Goal: Transaction & Acquisition: Download file/media

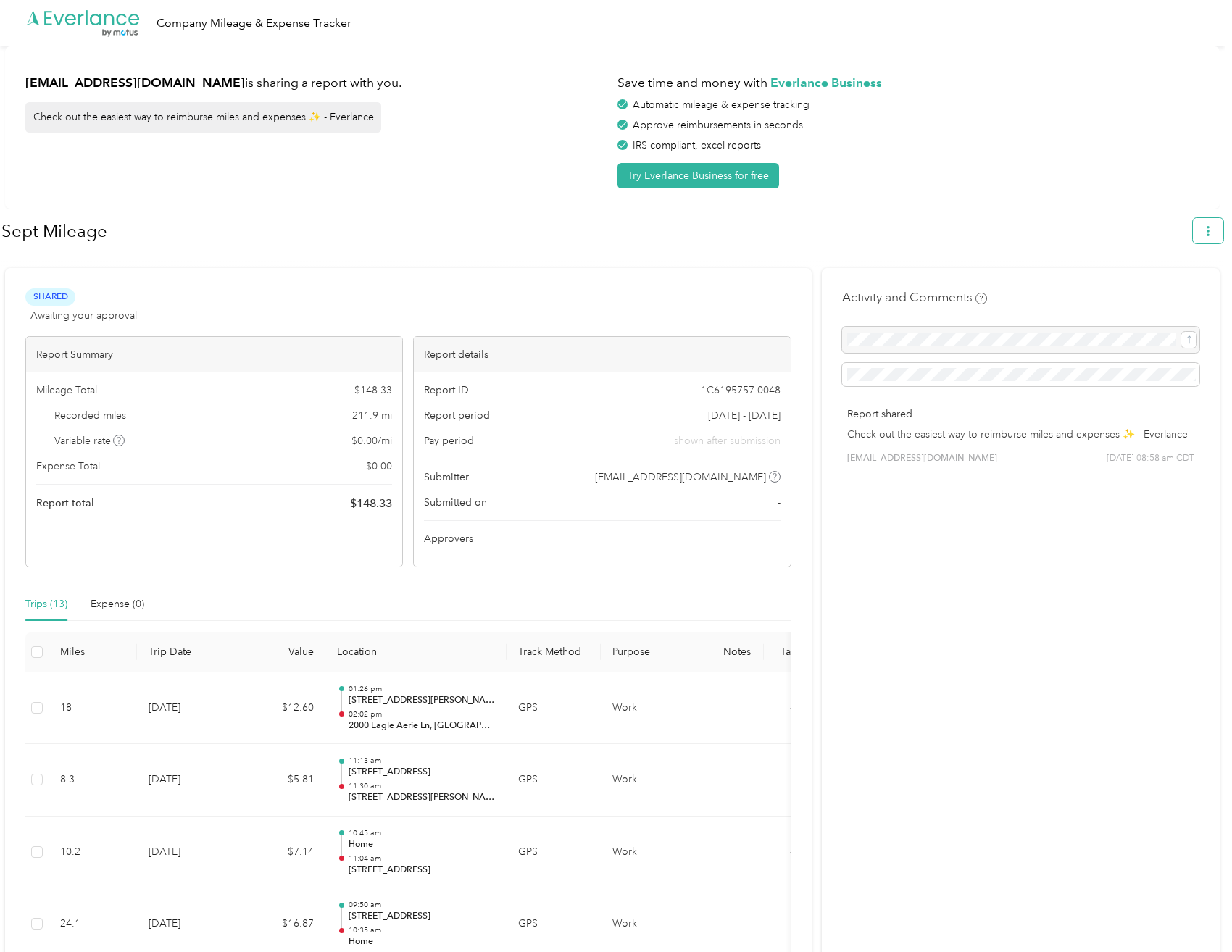
click at [1211, 231] on icon "button" at bounding box center [1208, 231] width 11 height 11
click at [1191, 292] on span "Download" at bounding box center [1174, 299] width 48 height 15
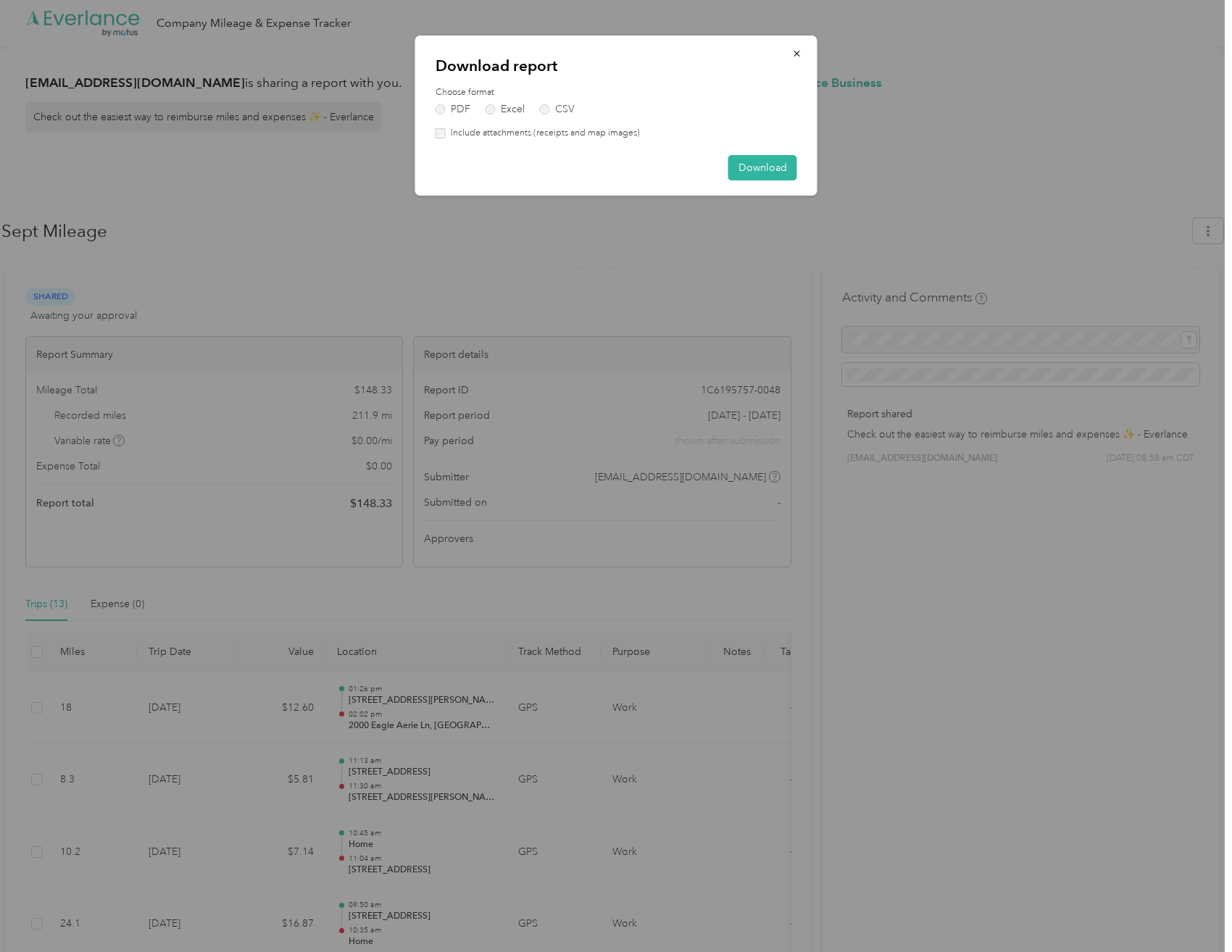
click at [491, 115] on div "Choose format PDF Excel CSV Include attachments (receipts and map images)" at bounding box center [616, 113] width 362 height 54
click at [491, 110] on label "Excel" at bounding box center [505, 110] width 39 height 11
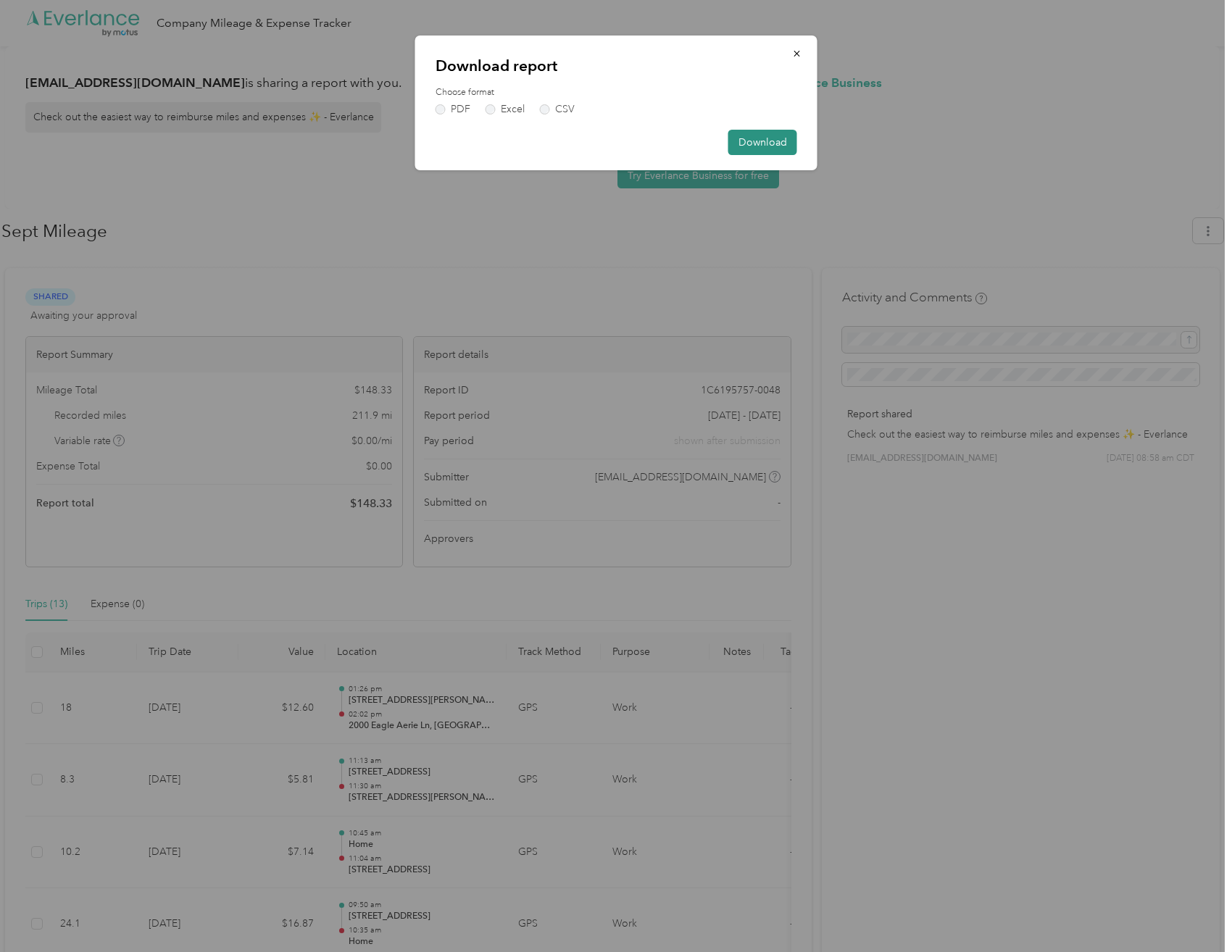
click at [740, 140] on button "Download" at bounding box center [763, 142] width 69 height 26
